Goal: Task Accomplishment & Management: Manage account settings

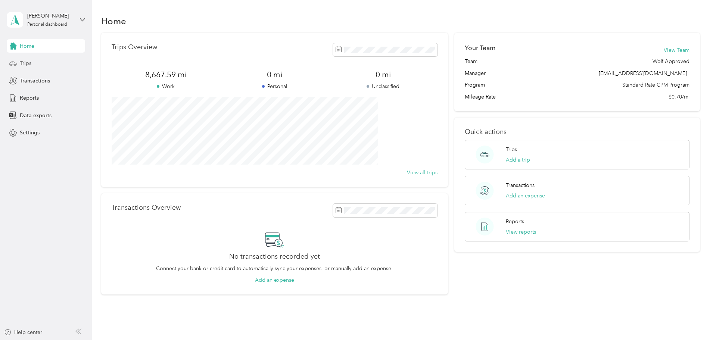
click at [18, 62] on div "Trips" at bounding box center [46, 63] width 78 height 13
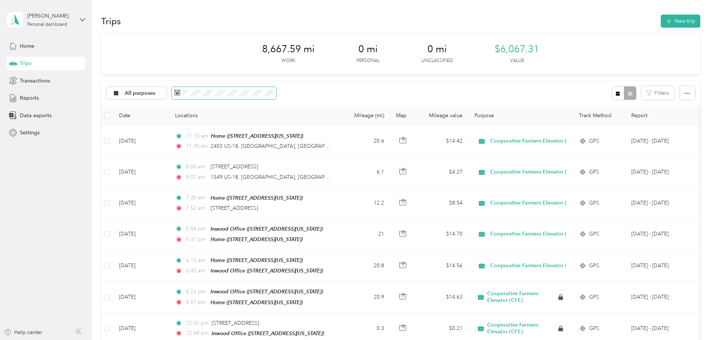
click at [276, 98] on span at bounding box center [224, 93] width 105 height 13
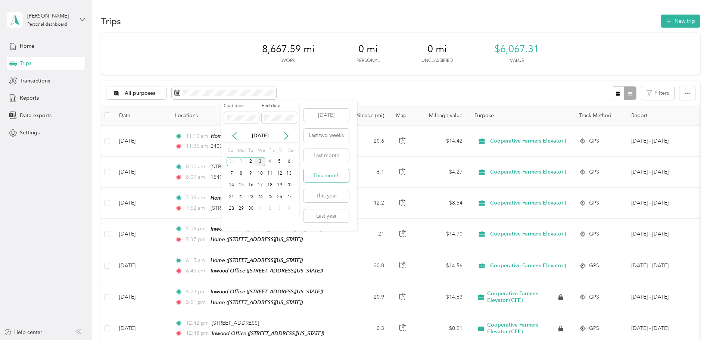
click at [333, 177] on button "This month" at bounding box center [326, 175] width 46 height 13
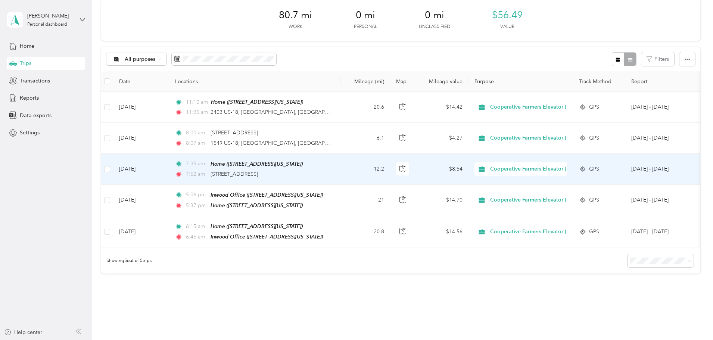
scroll to position [74, 0]
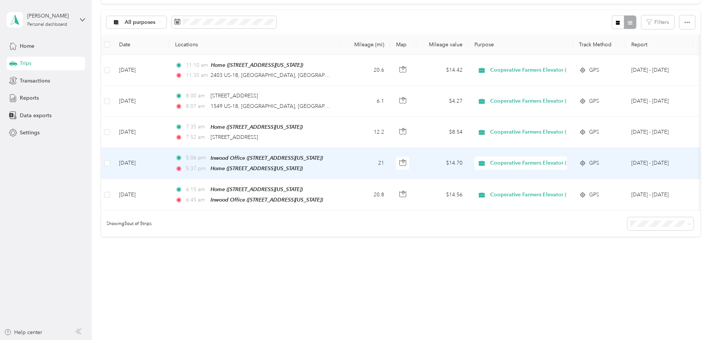
click at [390, 156] on td "21" at bounding box center [365, 163] width 49 height 31
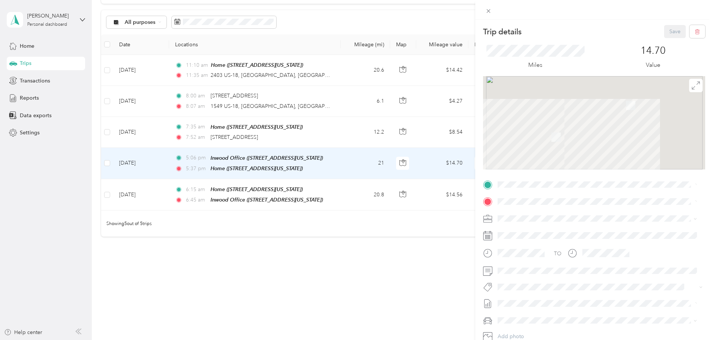
click at [400, 157] on div "Trip details Save This trip cannot be edited because it is either under review,…" at bounding box center [356, 170] width 713 height 340
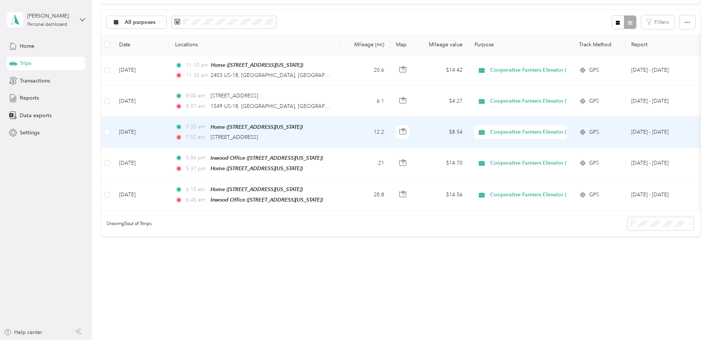
click at [390, 130] on td "12.2" at bounding box center [365, 132] width 49 height 31
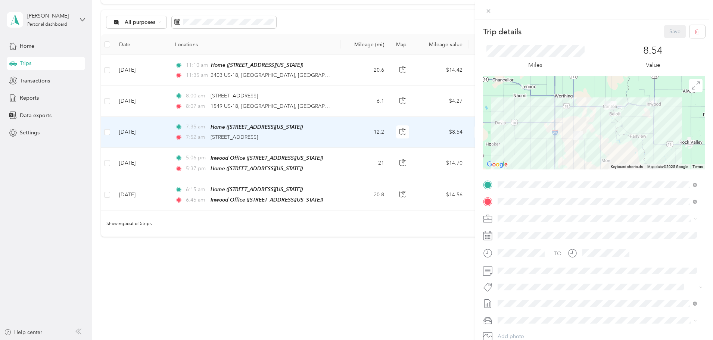
click at [405, 96] on div "Trip details Save This trip cannot be edited because it is either under review,…" at bounding box center [356, 170] width 713 height 340
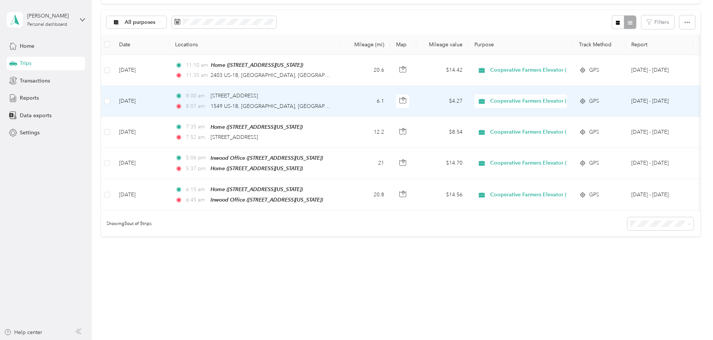
click at [390, 96] on td "6.1" at bounding box center [365, 101] width 49 height 31
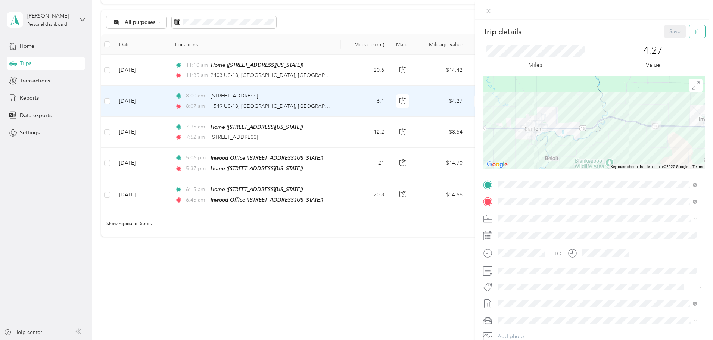
click at [696, 35] on button "button" at bounding box center [697, 31] width 16 height 13
click at [666, 41] on button "Yes" at bounding box center [670, 41] width 15 height 12
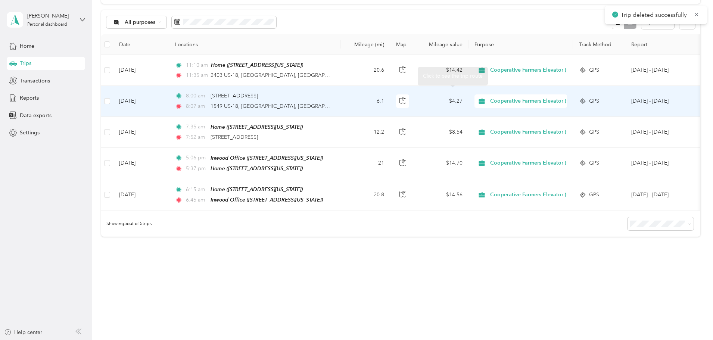
scroll to position [44, 0]
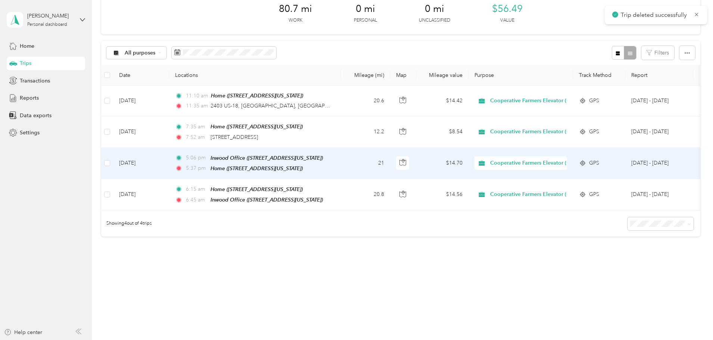
click at [390, 127] on td "12.2" at bounding box center [365, 131] width 49 height 31
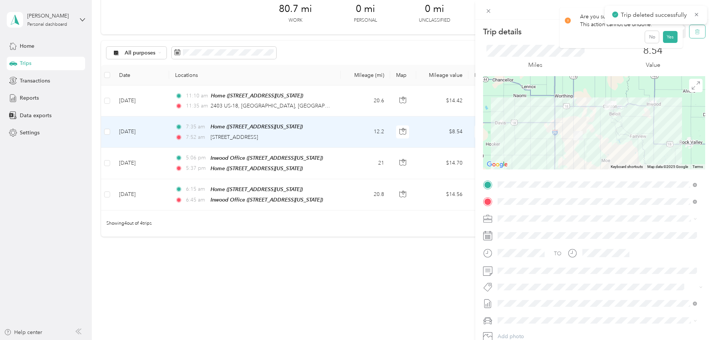
click at [690, 35] on button "button" at bounding box center [697, 31] width 16 height 13
click at [665, 41] on button "Yes" at bounding box center [670, 41] width 15 height 12
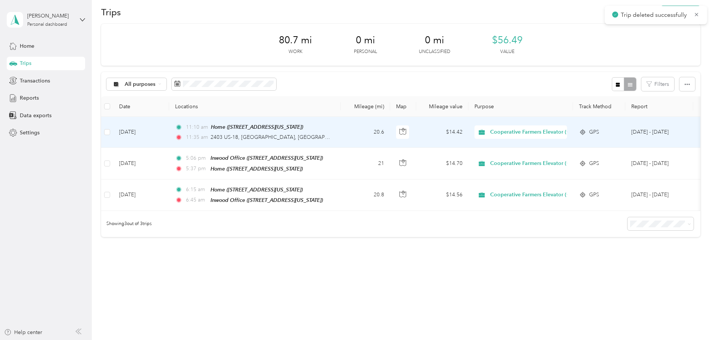
scroll to position [13, 0]
click at [390, 125] on td "20.6" at bounding box center [365, 132] width 49 height 31
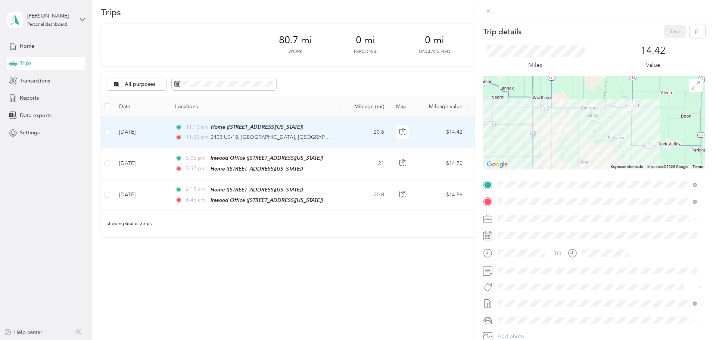
click at [403, 127] on div "Trip details Save This trip cannot be edited because it is either under review,…" at bounding box center [356, 170] width 713 height 340
